Goal: Navigation & Orientation: Go to known website

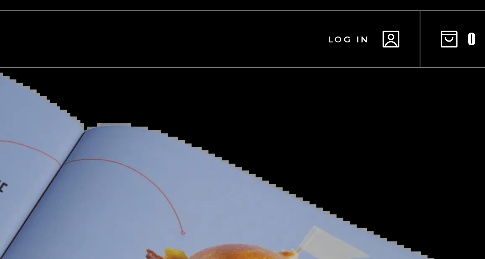
click at [442, 28] on use "button" at bounding box center [440, 29] width 5 height 5
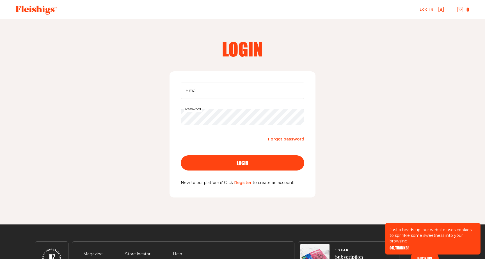
click at [33, 11] on icon at bounding box center [36, 10] width 41 height 9
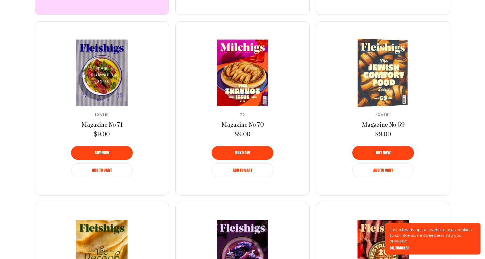
scroll to position [521, 0]
